Goal: Task Accomplishment & Management: Complete application form

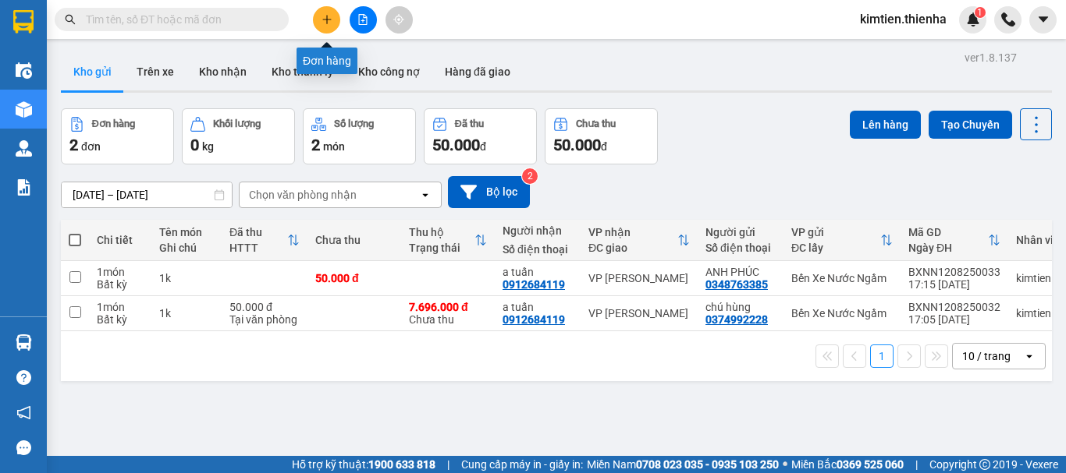
click at [328, 19] on icon "plus" at bounding box center [326, 19] width 11 height 11
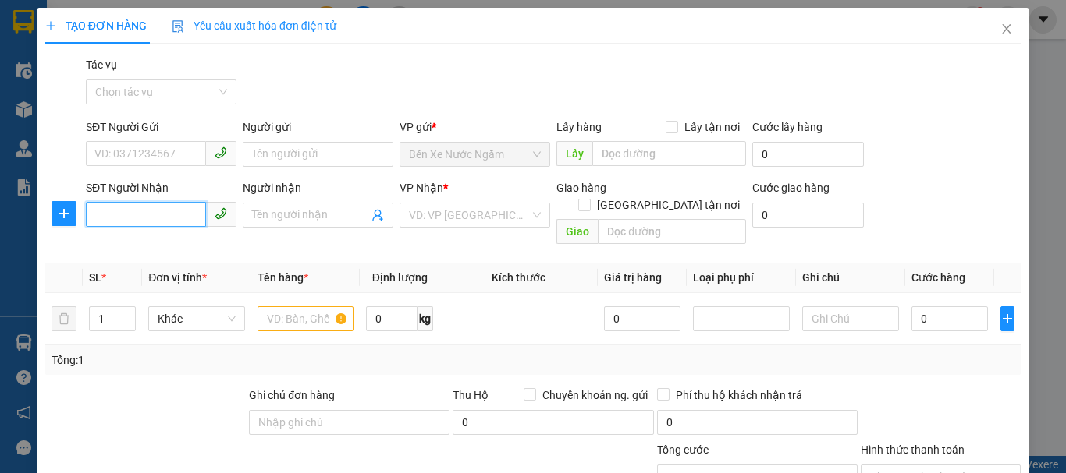
click at [173, 220] on input "SĐT Người Nhận" at bounding box center [146, 214] width 120 height 25
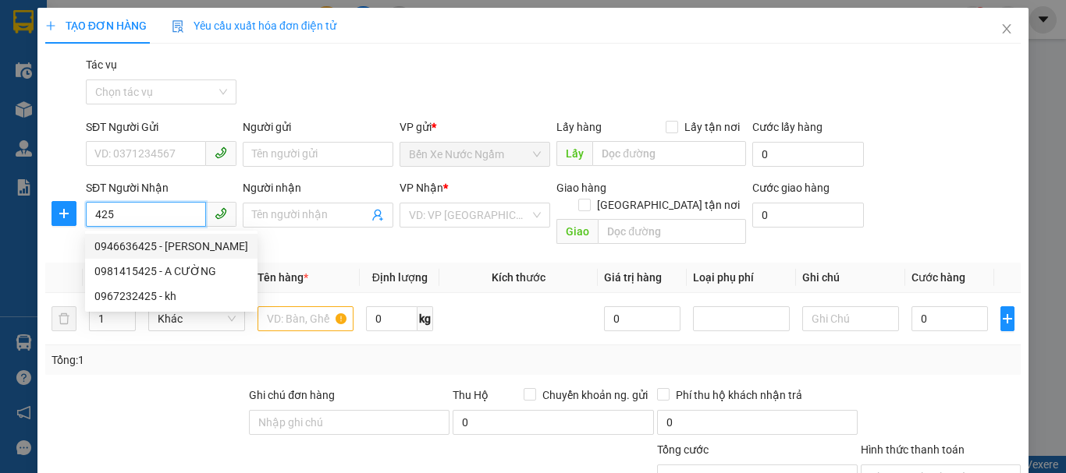
drag, startPoint x: 168, startPoint y: 218, endPoint x: 78, endPoint y: 219, distance: 90.5
click at [78, 219] on div "SĐT Người Nhận 425 Người nhận Tên người nhận VP Nhận * VD: VP Sài Gòn Giao hàng…" at bounding box center [533, 215] width 978 height 72
click at [139, 250] on div "0926737254 - A DUẨN" at bounding box center [182, 246] width 176 height 17
type input "0926737254"
type input "A DUẨN"
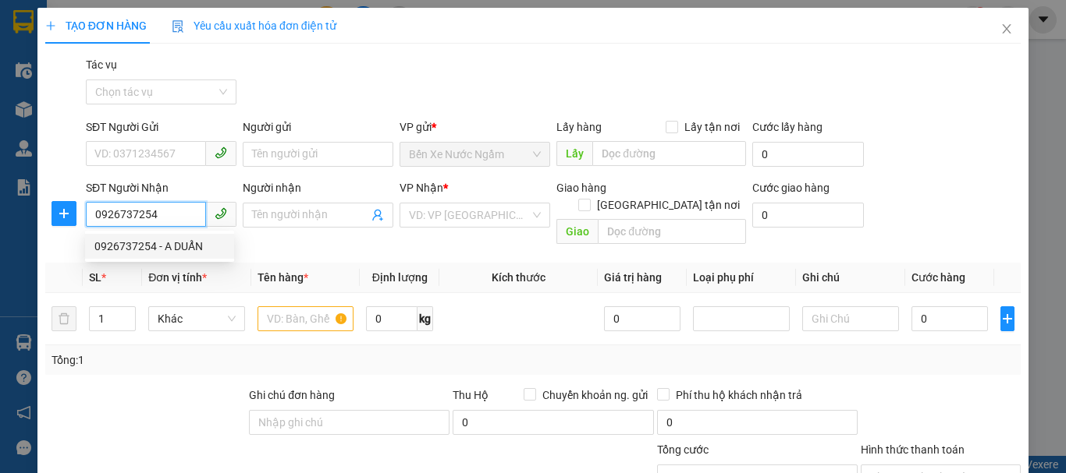
checkbox input "true"
type input "cam vinh"
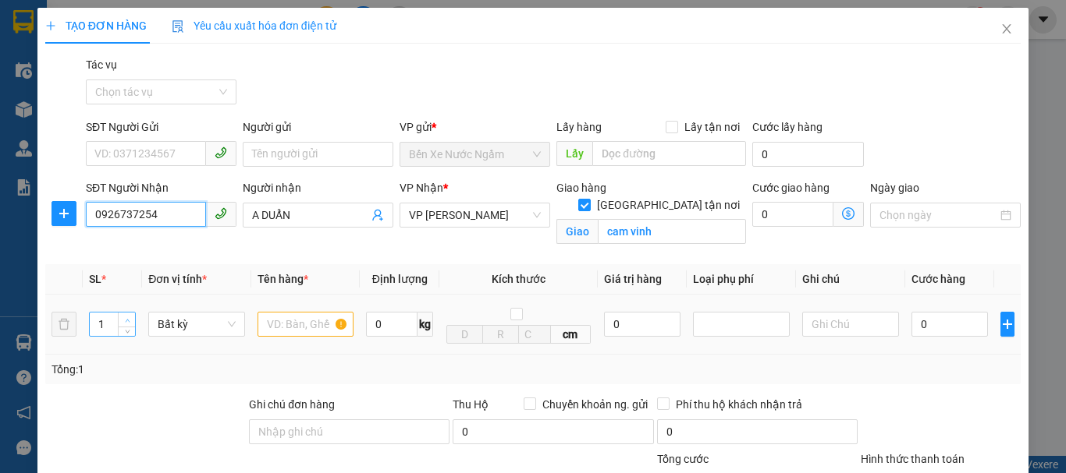
type input "0926737254"
click at [132, 319] on span "Increase Value" at bounding box center [126, 320] width 17 height 14
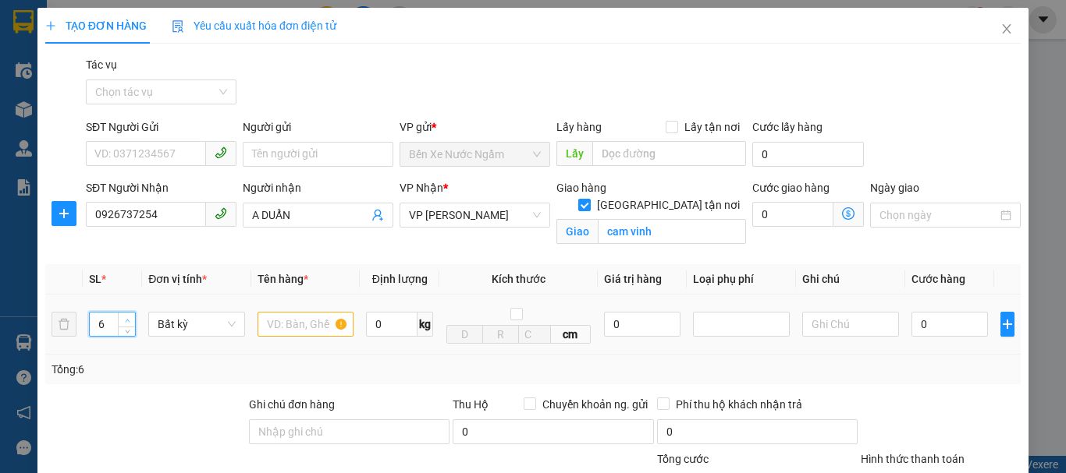
click at [132, 319] on span "Increase Value" at bounding box center [126, 320] width 17 height 14
type input "7"
click at [132, 319] on span "Increase Value" at bounding box center [126, 320] width 17 height 14
click at [307, 332] on input "text" at bounding box center [305, 324] width 97 height 25
type input "7xop"
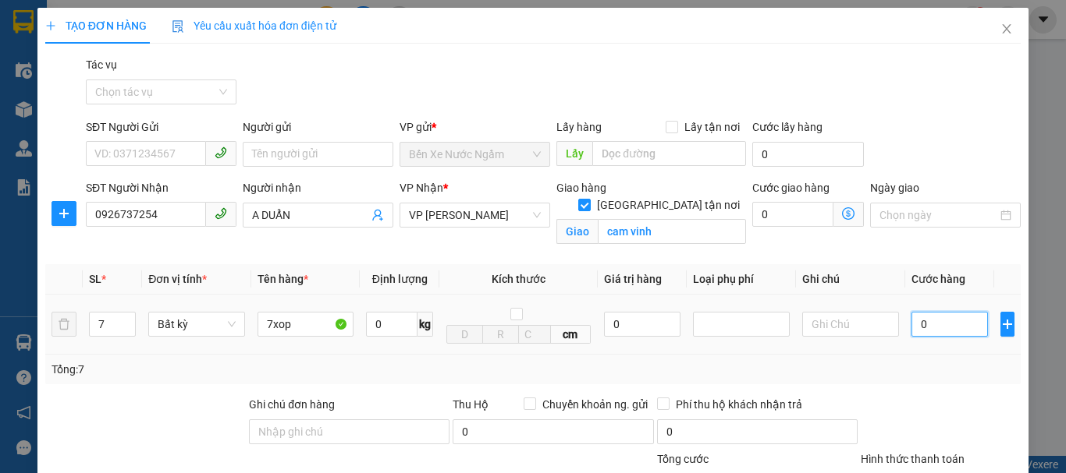
click at [911, 320] on input "0" at bounding box center [949, 324] width 76 height 25
type input "3"
type input "33"
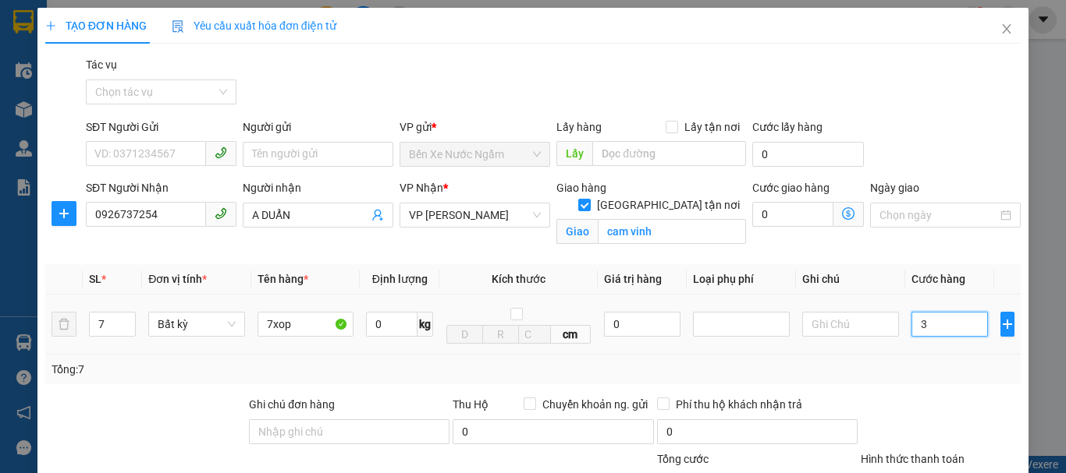
type input "33"
type input "330"
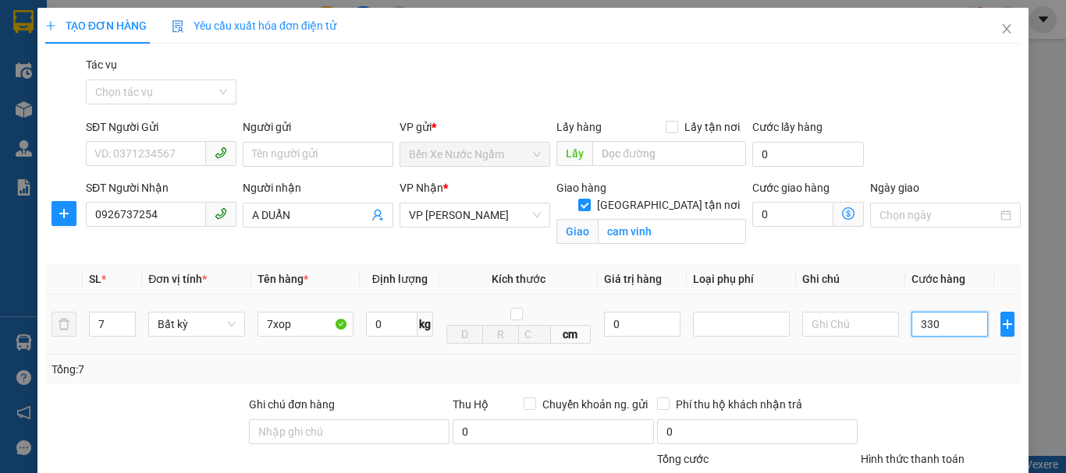
type input "3.300"
type input "33.000"
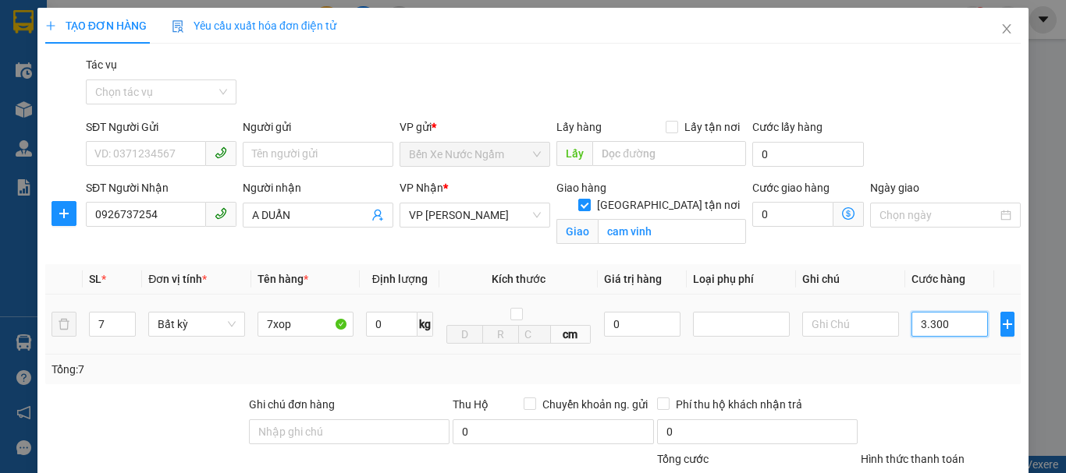
type input "33.000"
type input "330.000"
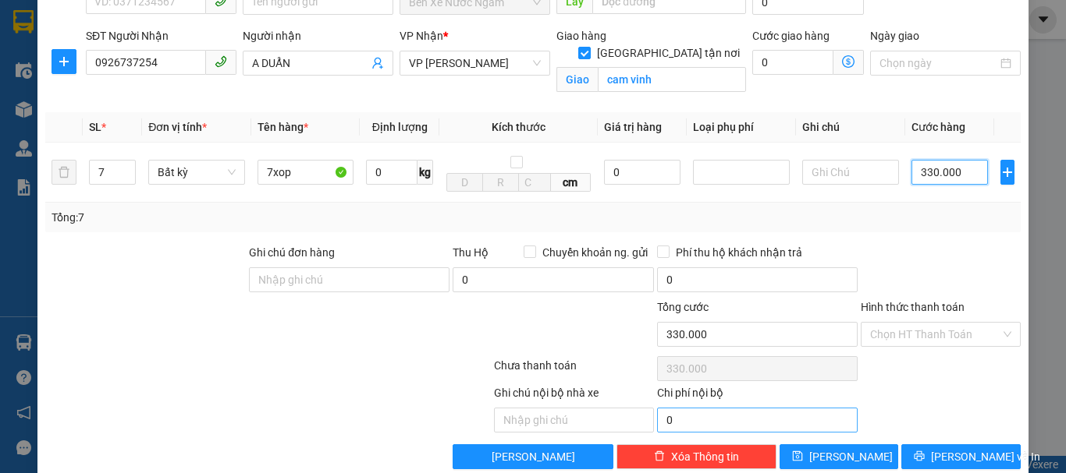
scroll to position [156, 0]
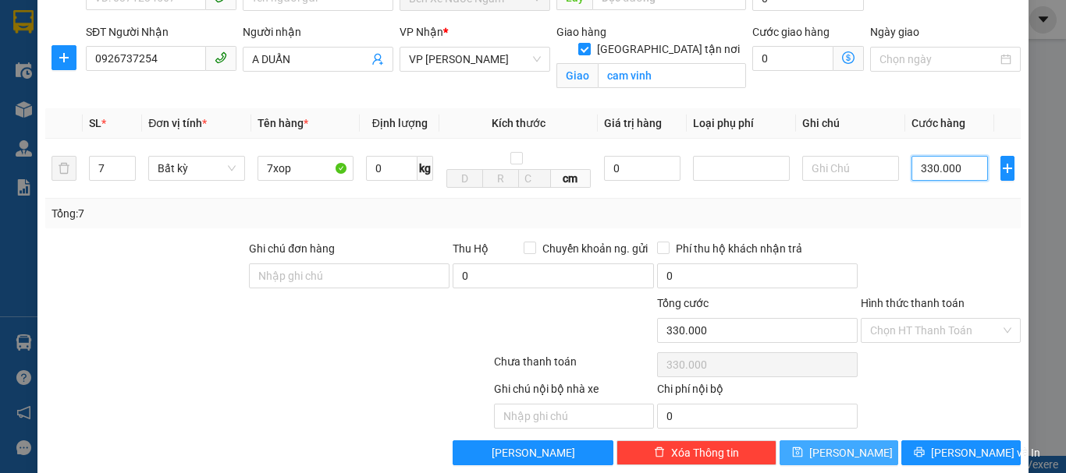
type input "330.000"
click at [840, 454] on span "[PERSON_NAME]" at bounding box center [850, 453] width 83 height 17
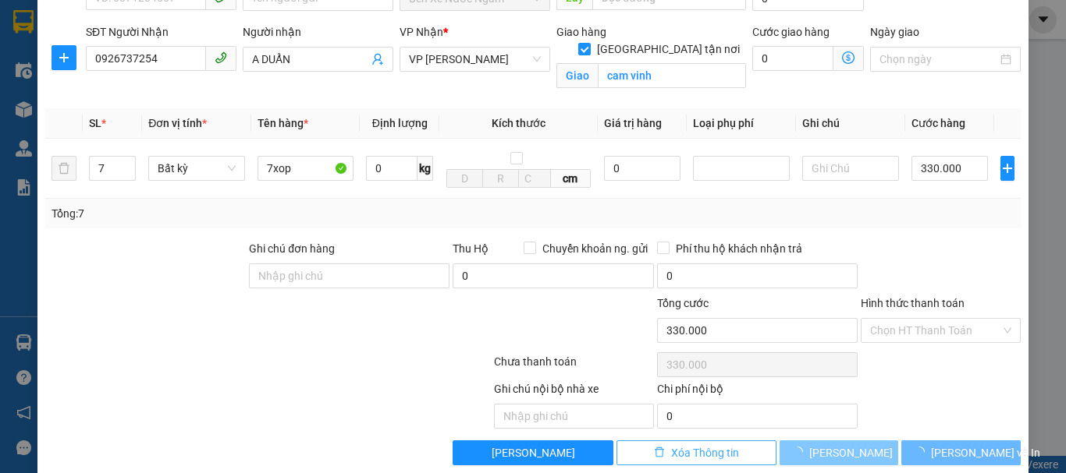
checkbox input "false"
type input "1"
type input "0"
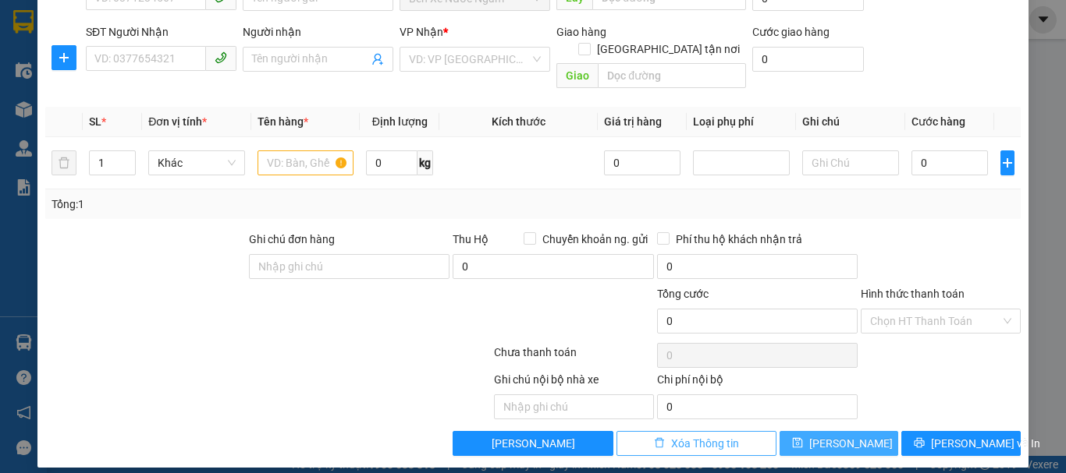
scroll to position [152, 0]
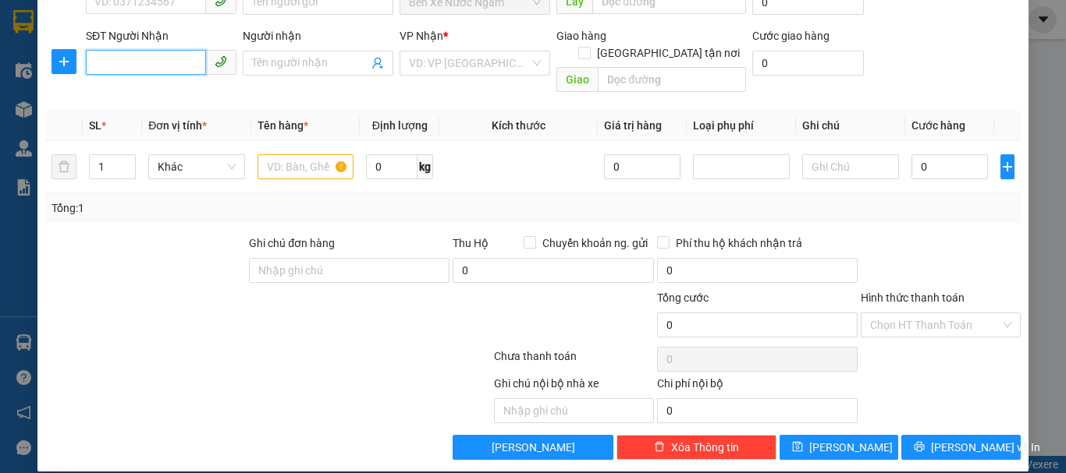
click at [173, 63] on input "SĐT Người Nhận" at bounding box center [146, 62] width 120 height 25
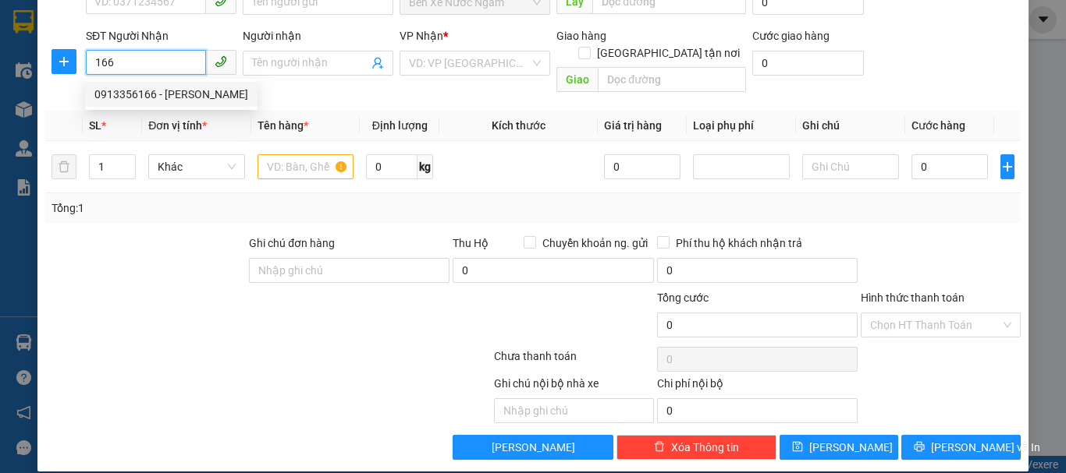
click at [203, 104] on div "0913356166 - [PERSON_NAME]" at bounding box center [171, 94] width 172 height 25
type input "0913356166"
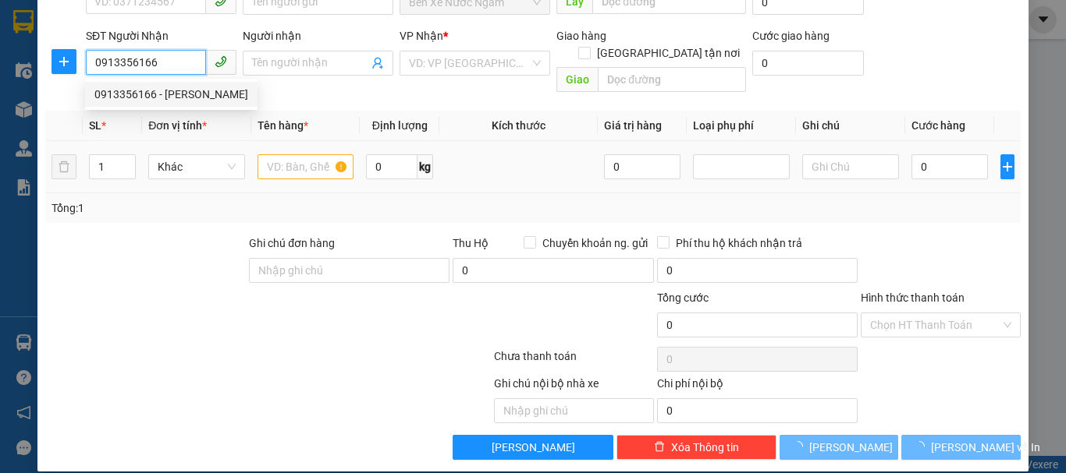
type input "[PERSON_NAME]"
checkbox input "true"
type input "102 hàm nghi"
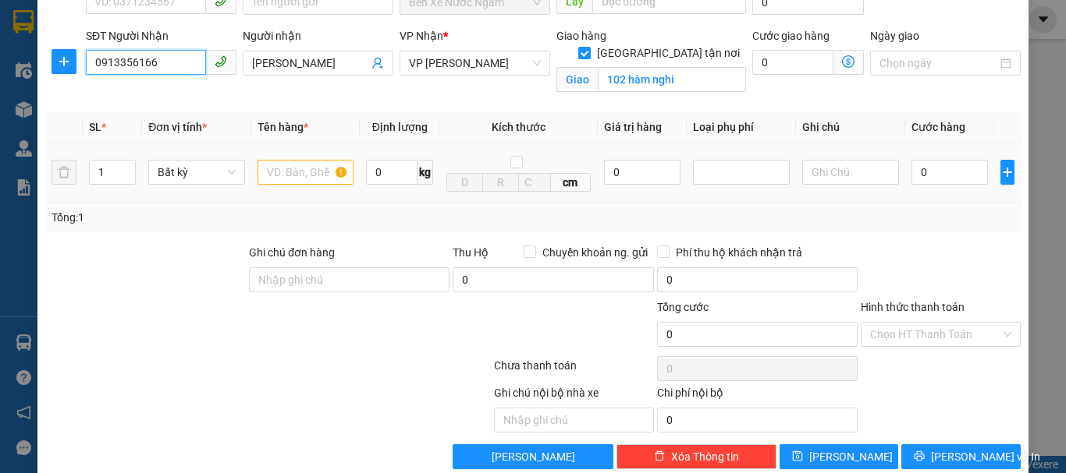
type input "0913356166"
click at [293, 172] on input "text" at bounding box center [305, 172] width 97 height 25
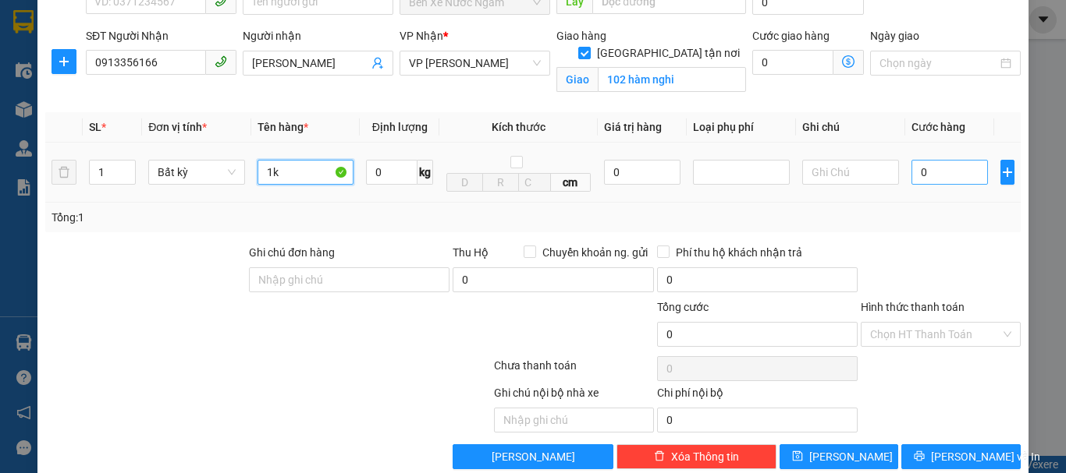
type input "1k"
click at [911, 173] on input "0" at bounding box center [949, 172] width 76 height 25
type input "5"
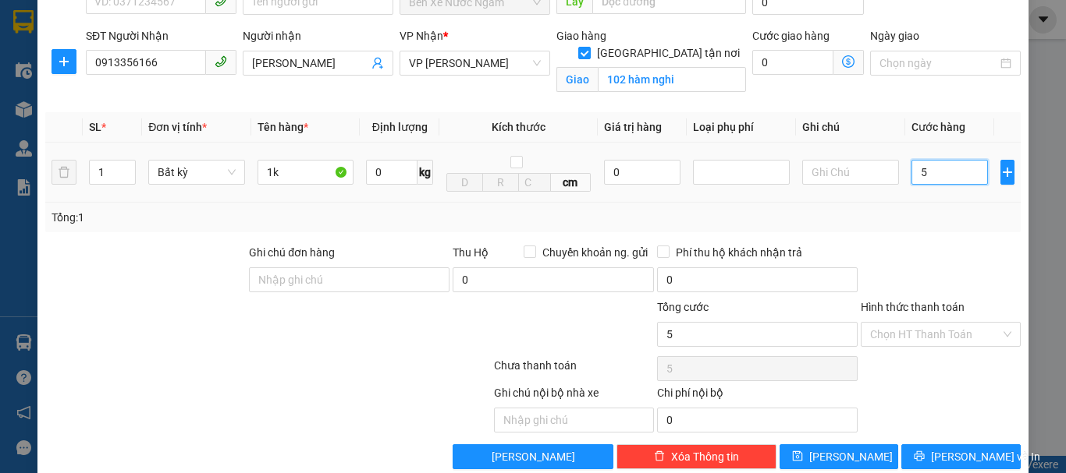
type input "50"
type input "500"
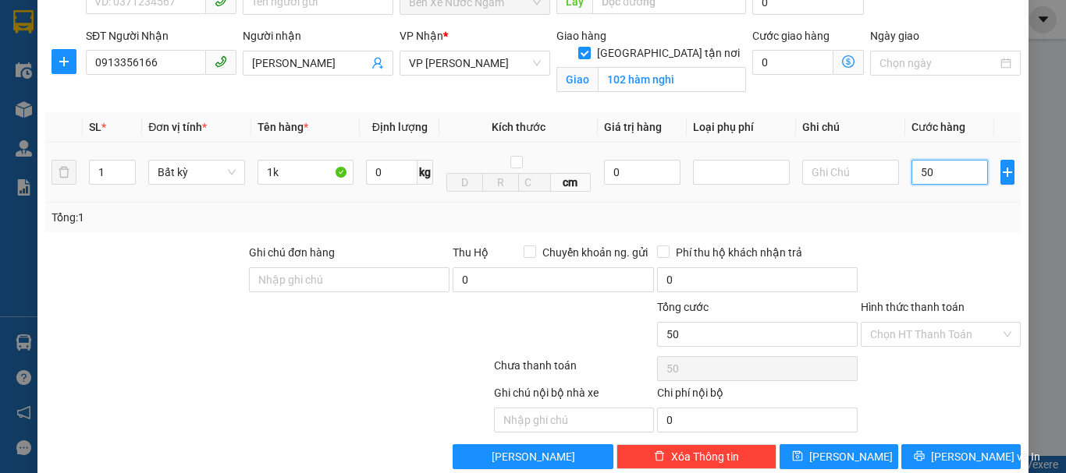
type input "500"
type input "5.000"
type input "50.000"
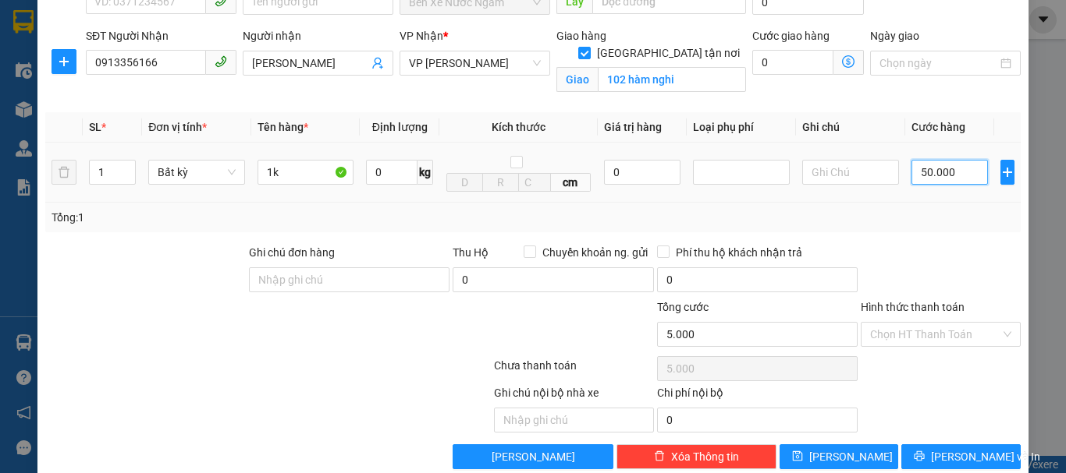
type input "50.000"
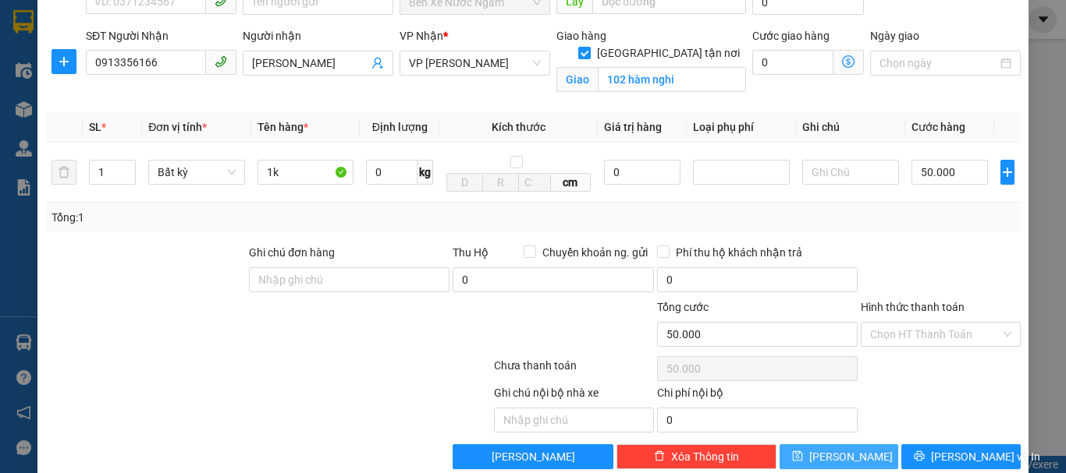
click at [855, 455] on button "[PERSON_NAME]" at bounding box center [838, 457] width 119 height 25
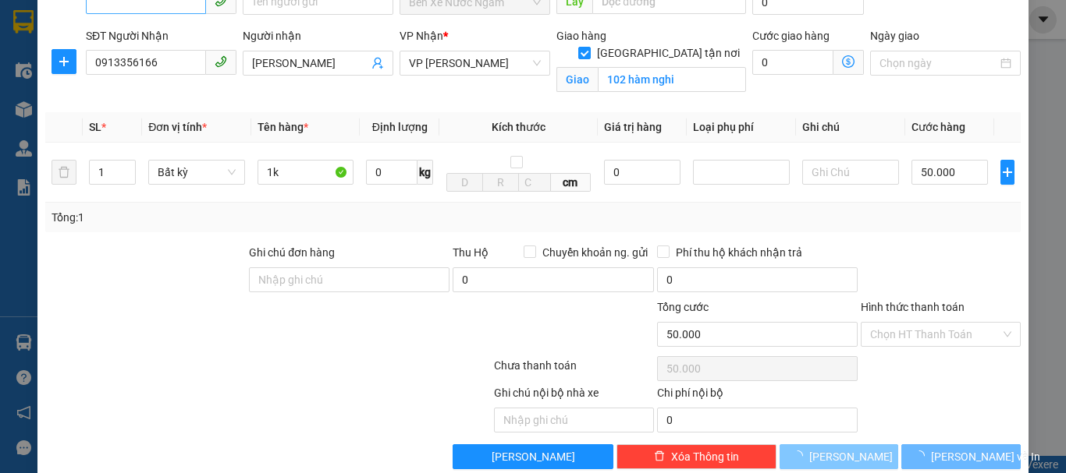
checkbox input "false"
type input "0"
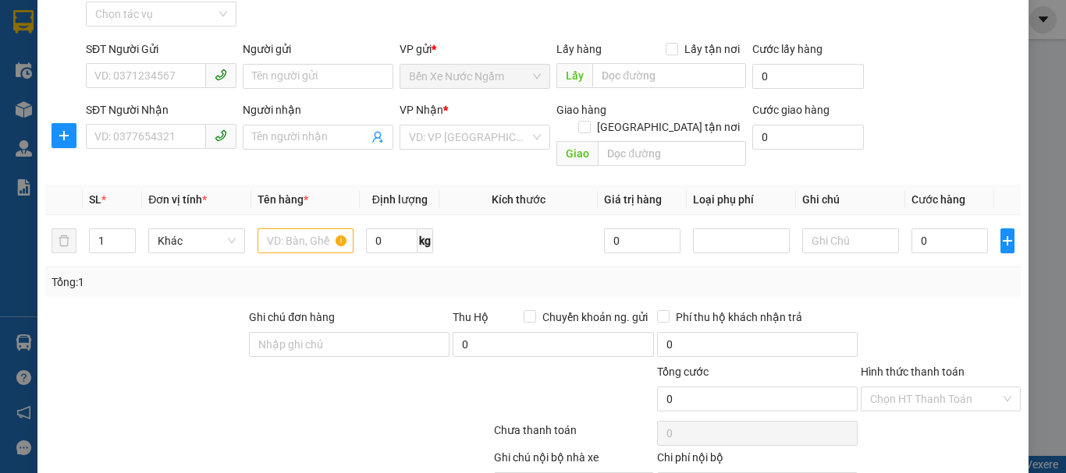
scroll to position [0, 0]
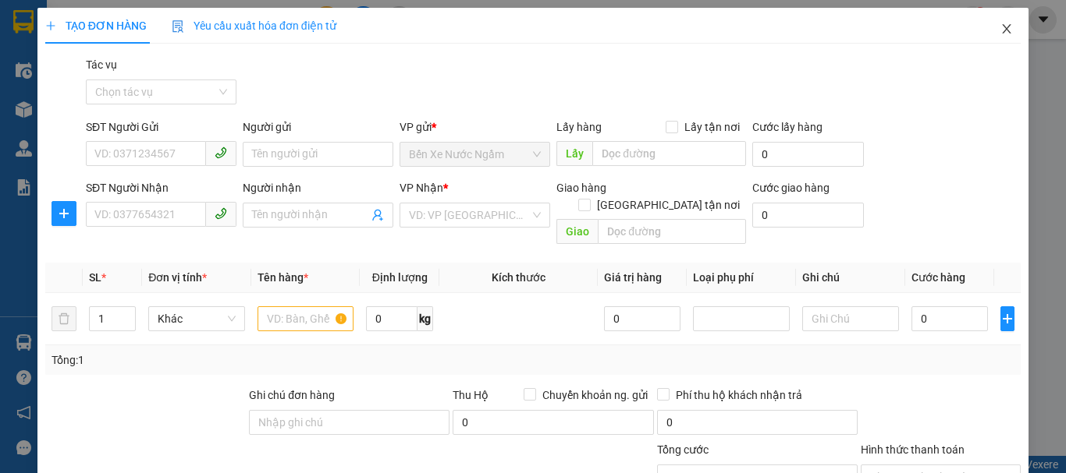
click at [1002, 32] on icon "close" at bounding box center [1006, 28] width 9 height 9
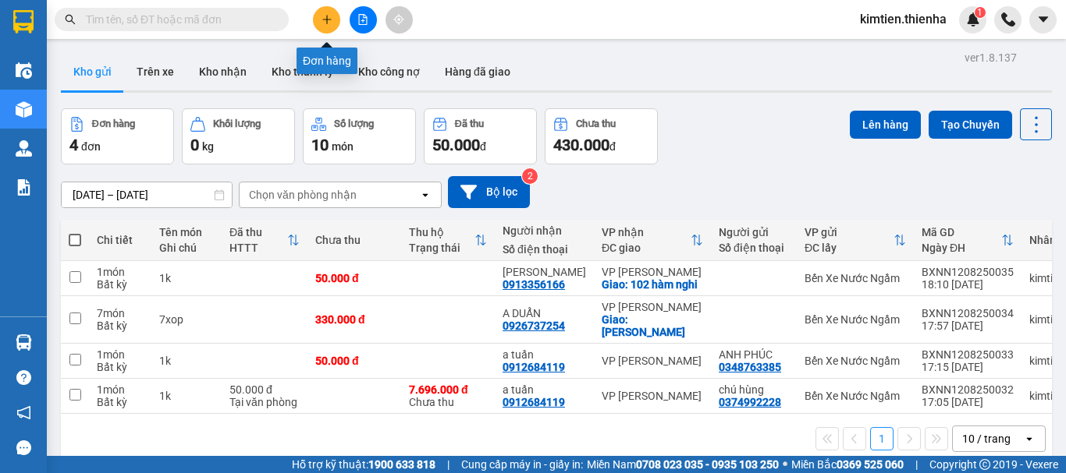
click at [329, 22] on icon "plus" at bounding box center [326, 19] width 11 height 11
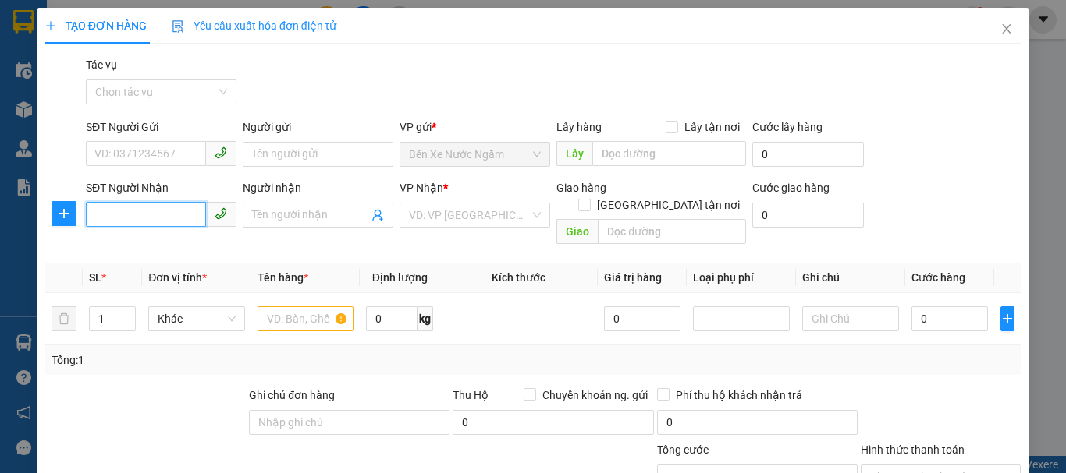
click at [170, 215] on input "SĐT Người Nhận" at bounding box center [146, 214] width 120 height 25
click at [149, 243] on div "0974889889 - tuấn" at bounding box center [159, 246] width 130 height 17
type input "0974889889"
type input "tuấn"
checkbox input "true"
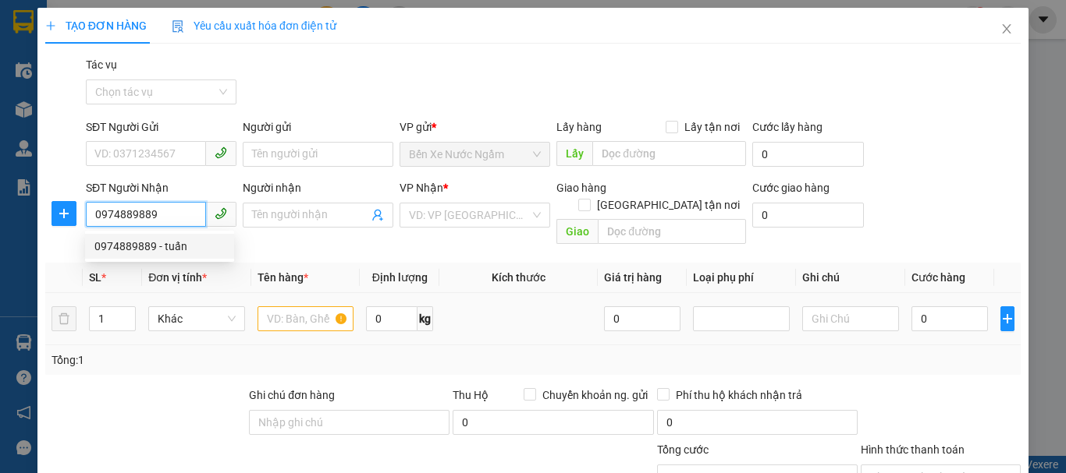
type input "24 [PERSON_NAME]"
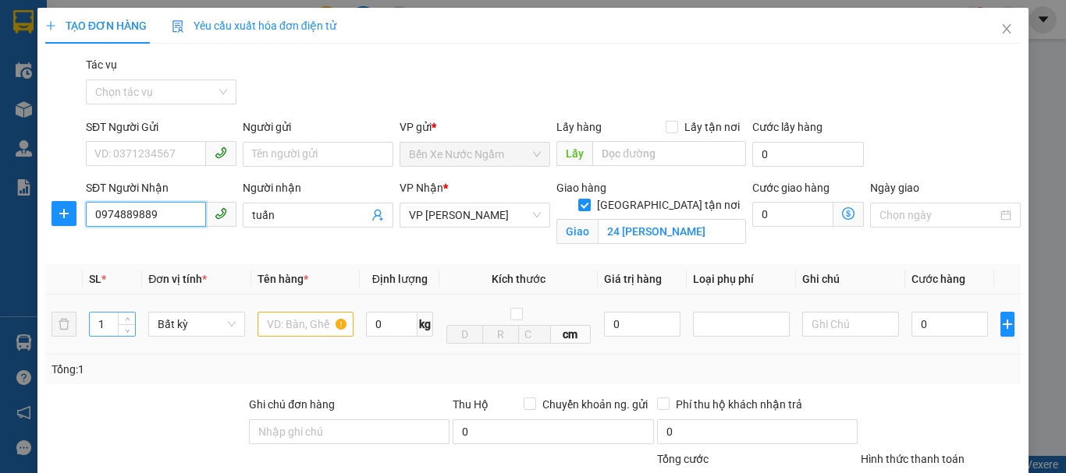
type input "0974889889"
click at [112, 324] on input "1" at bounding box center [112, 324] width 45 height 23
type input "18"
click at [290, 328] on input "text" at bounding box center [305, 324] width 97 height 25
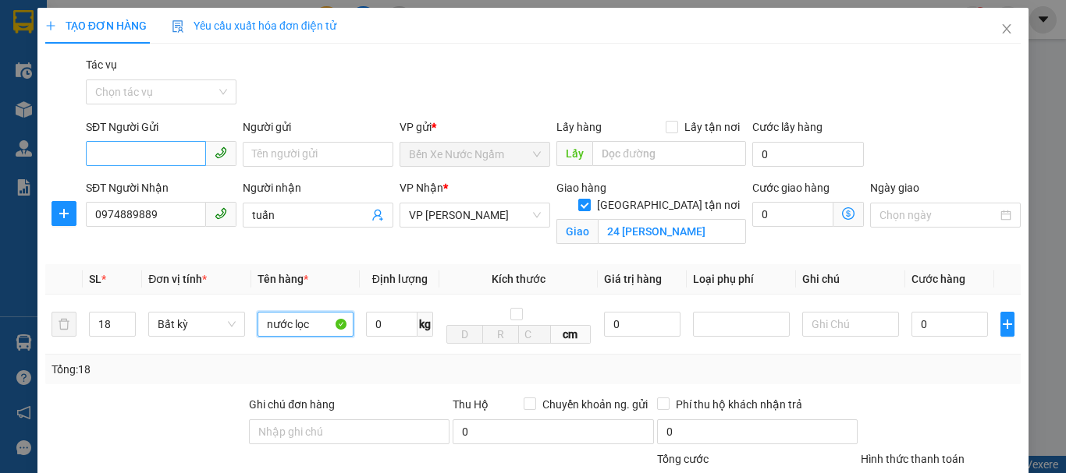
type input "nước lọc"
click at [180, 147] on input "SĐT Người Gửi" at bounding box center [146, 153] width 120 height 25
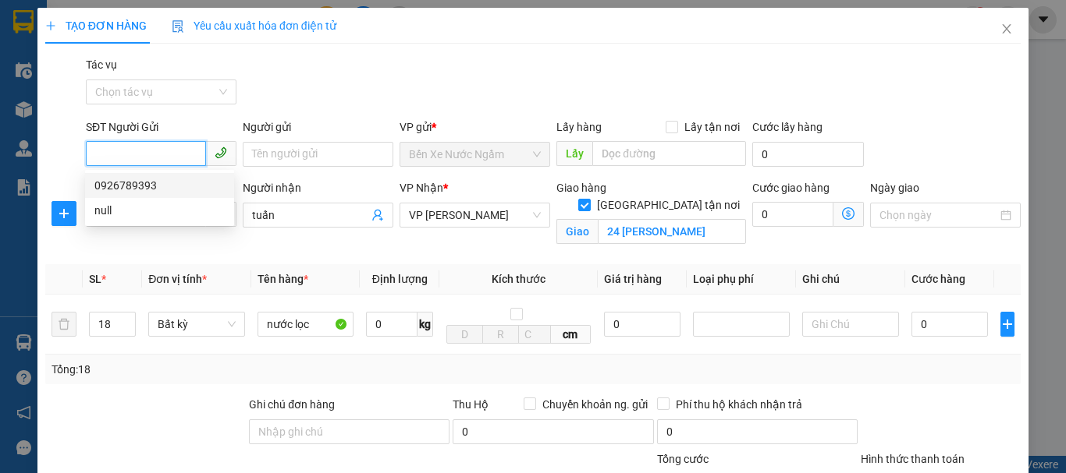
click at [140, 188] on div "0926789393" at bounding box center [159, 185] width 130 height 17
type input "0926789393"
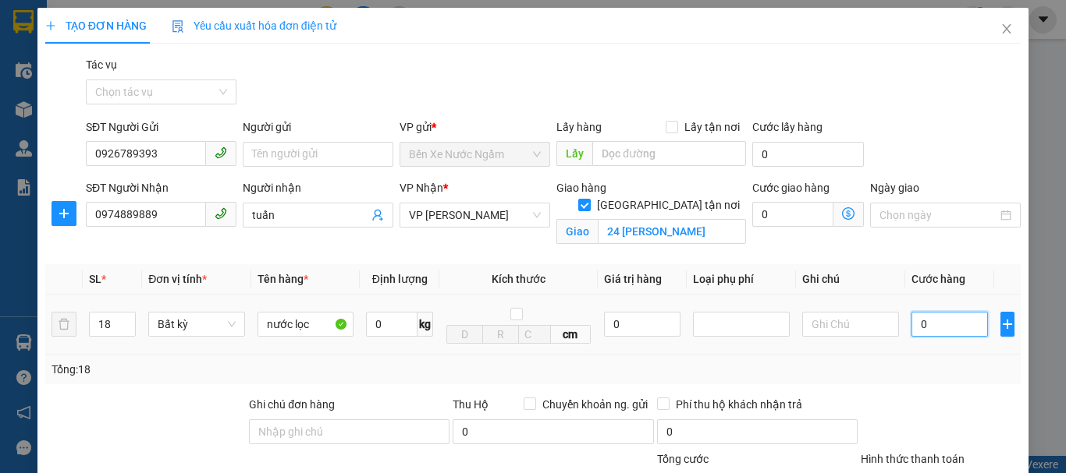
click at [911, 326] on input "0" at bounding box center [949, 324] width 76 height 25
type input "6"
type input "63"
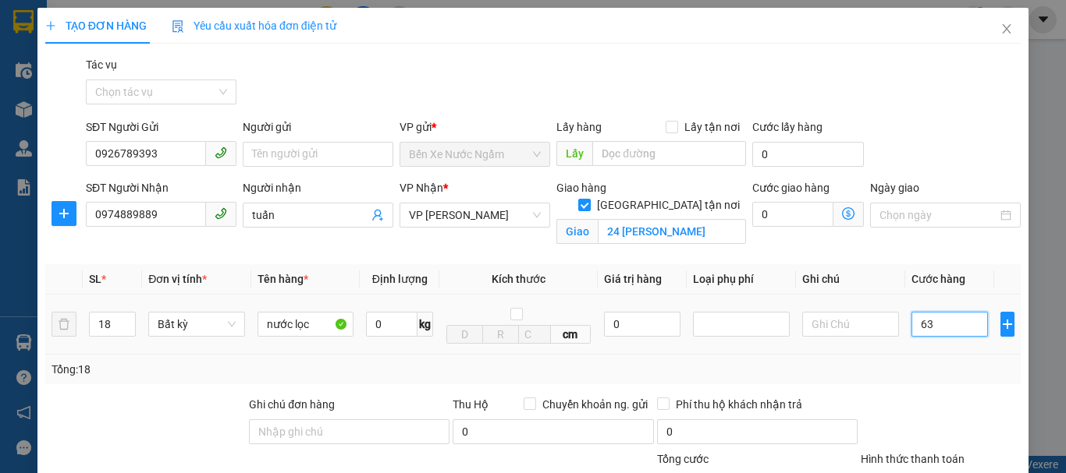
type input "63"
type input "630"
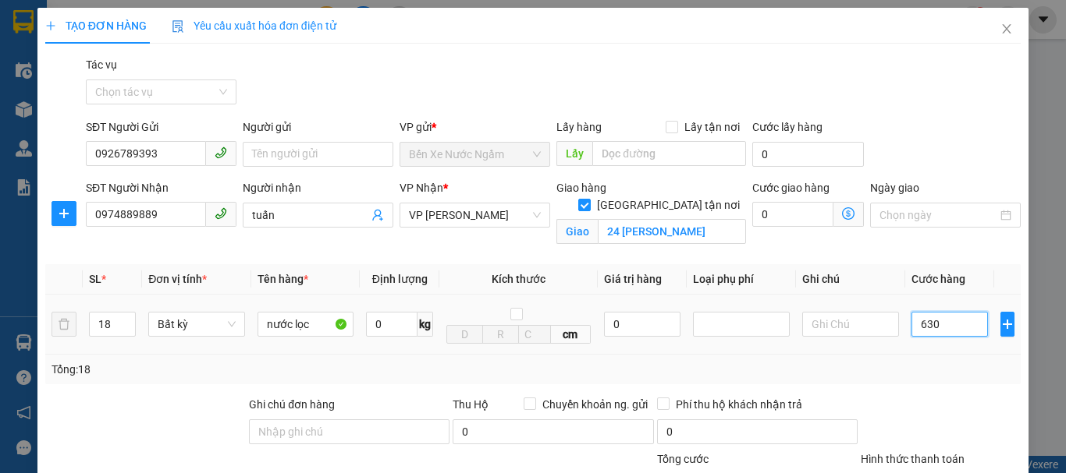
type input "6.300"
type input "63.000"
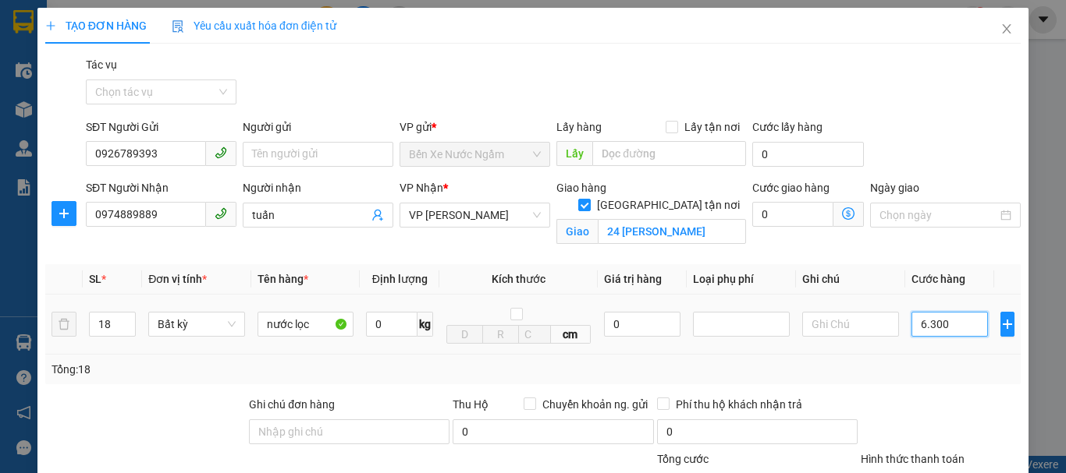
type input "63.000"
type input "630.000"
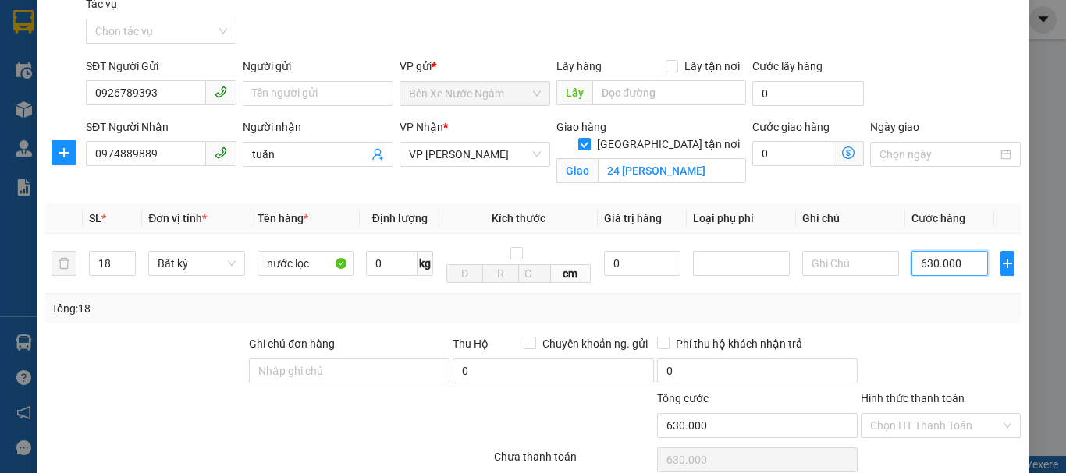
scroll to position [179, 0]
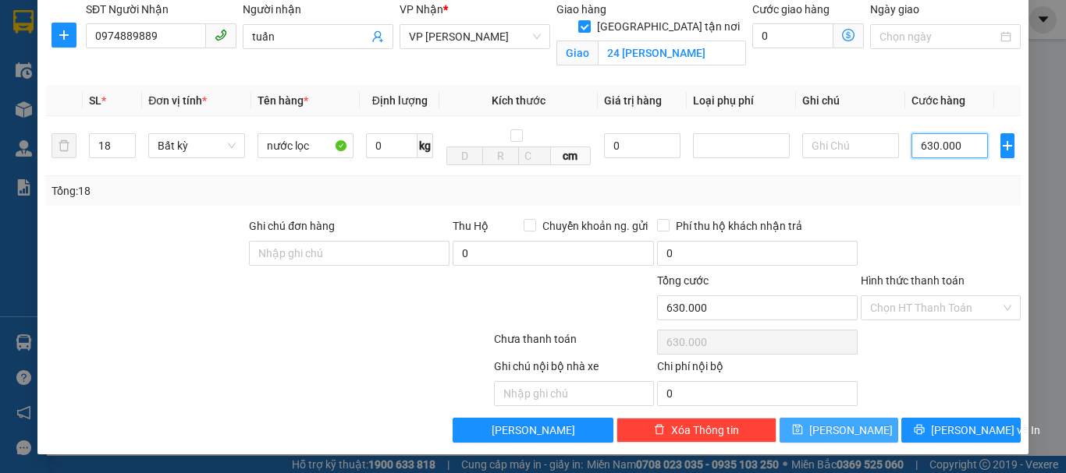
type input "630.000"
click at [803, 430] on icon "save" at bounding box center [797, 429] width 11 height 11
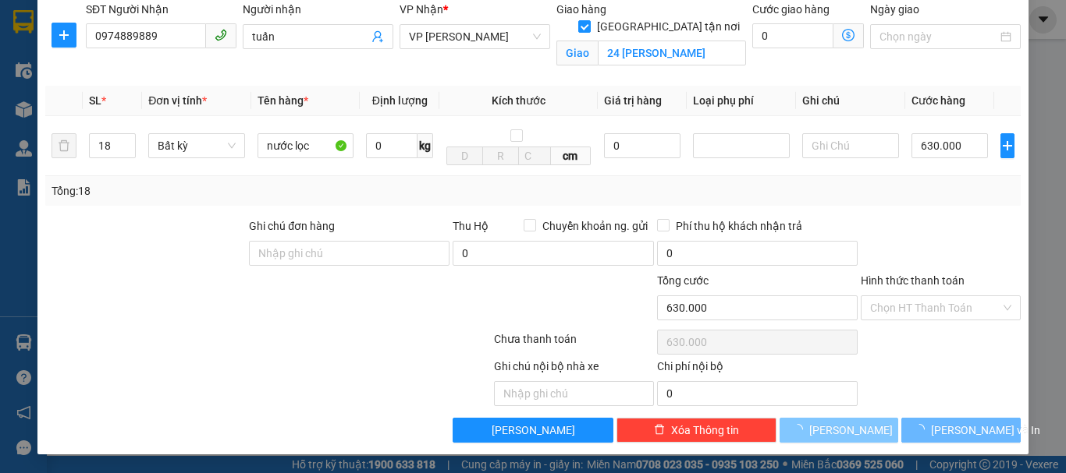
checkbox input "false"
type input "1"
type input "0"
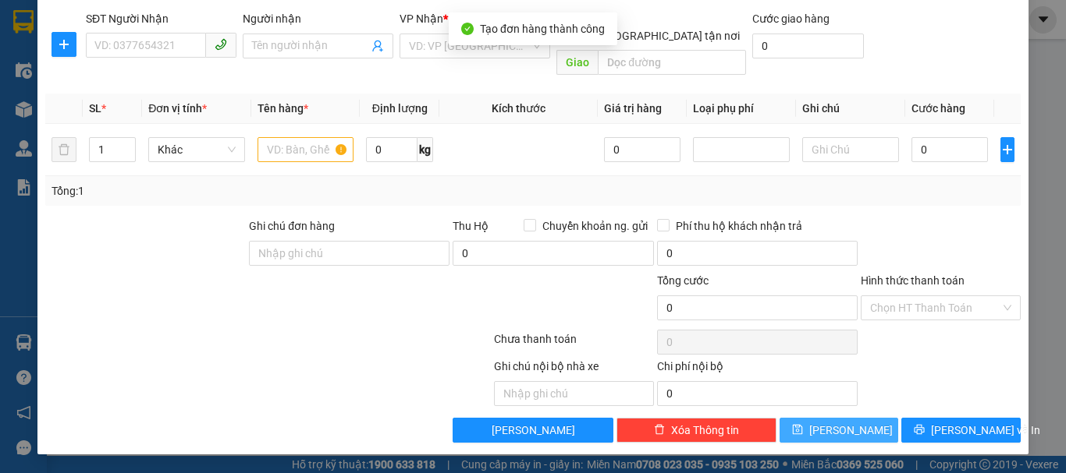
scroll to position [152, 0]
